Goal: Transaction & Acquisition: Purchase product/service

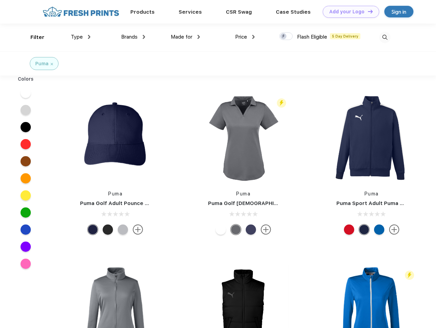
click at [348, 12] on link "Add your Logo Design Tool" at bounding box center [351, 12] width 56 height 12
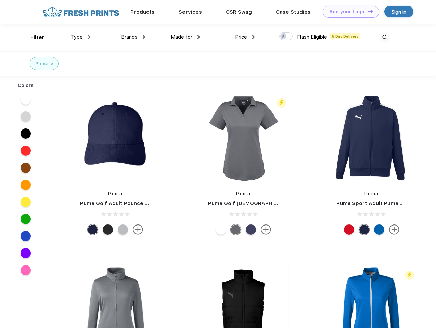
click at [0, 0] on div "Design Tool" at bounding box center [0, 0] width 0 height 0
click at [367, 11] on link "Add your Logo Design Tool" at bounding box center [351, 12] width 56 height 12
click at [33, 37] on div "Filter" at bounding box center [37, 38] width 14 height 8
click at [81, 37] on span "Type" at bounding box center [77, 37] width 12 height 6
click at [133, 37] on span "Brands" at bounding box center [129, 37] width 16 height 6
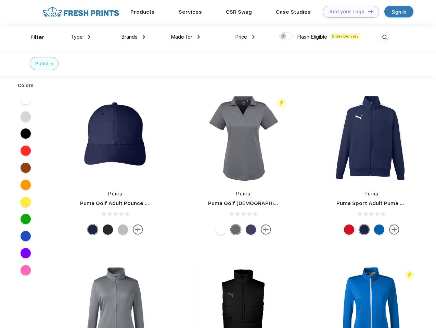
click at [185, 37] on span "Made for" at bounding box center [182, 37] width 22 height 6
click at [245, 37] on span "Price" at bounding box center [241, 37] width 12 height 6
click at [286, 37] on div at bounding box center [285, 37] width 13 height 8
click at [284, 37] on input "checkbox" at bounding box center [281, 34] width 4 height 4
click at [385, 37] on img at bounding box center [384, 37] width 11 height 11
